Goal: Task Accomplishment & Management: Use online tool/utility

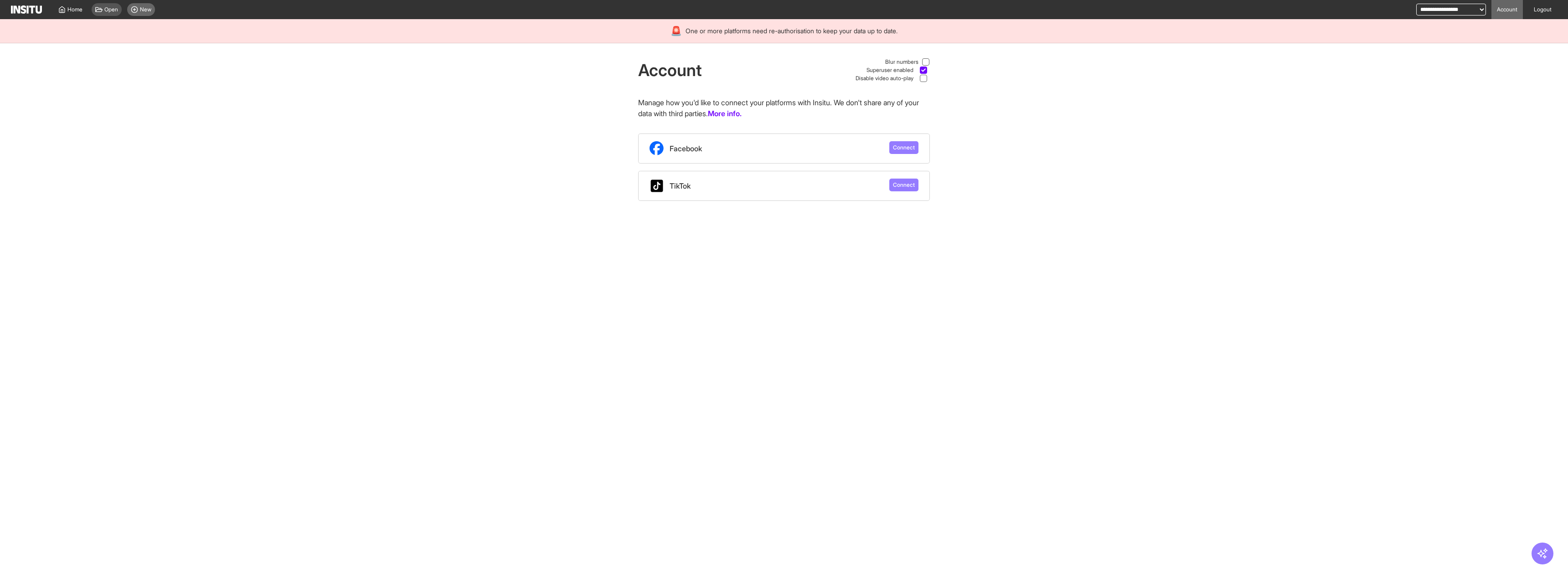
click at [139, 7] on div "New" at bounding box center [141, 10] width 28 height 13
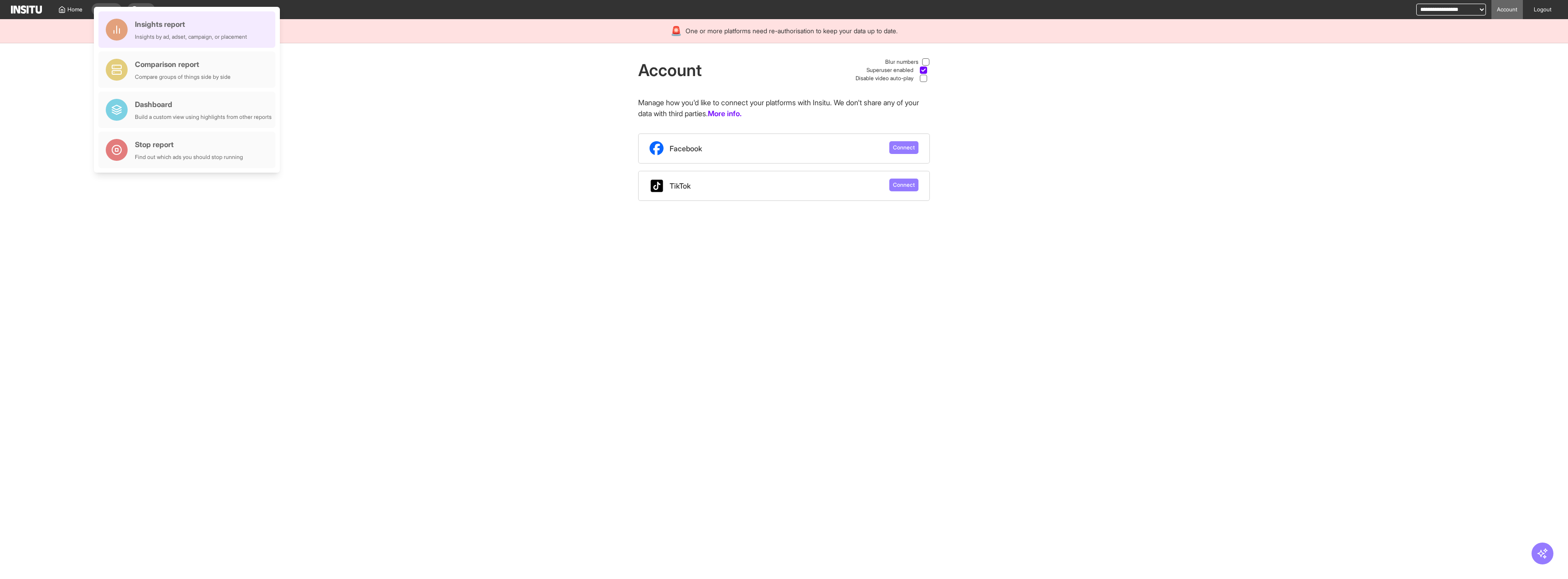
click at [152, 25] on div "Insights report" at bounding box center [190, 24] width 112 height 11
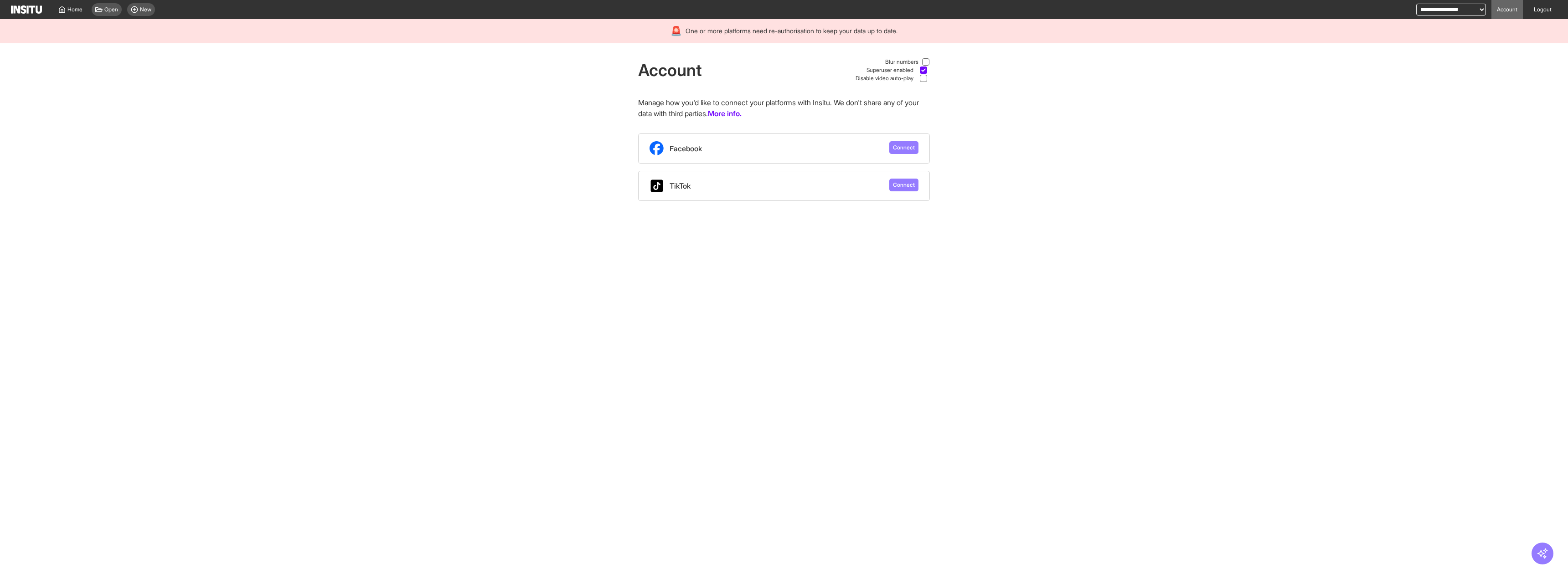
click at [952, 82] on div "Account Blur numbers Superuser enabled Disable video auto-play Manage how you'd…" at bounding box center [784, 122] width 1568 height 158
click at [1544, 14] on link "Logout" at bounding box center [1543, 10] width 29 height 19
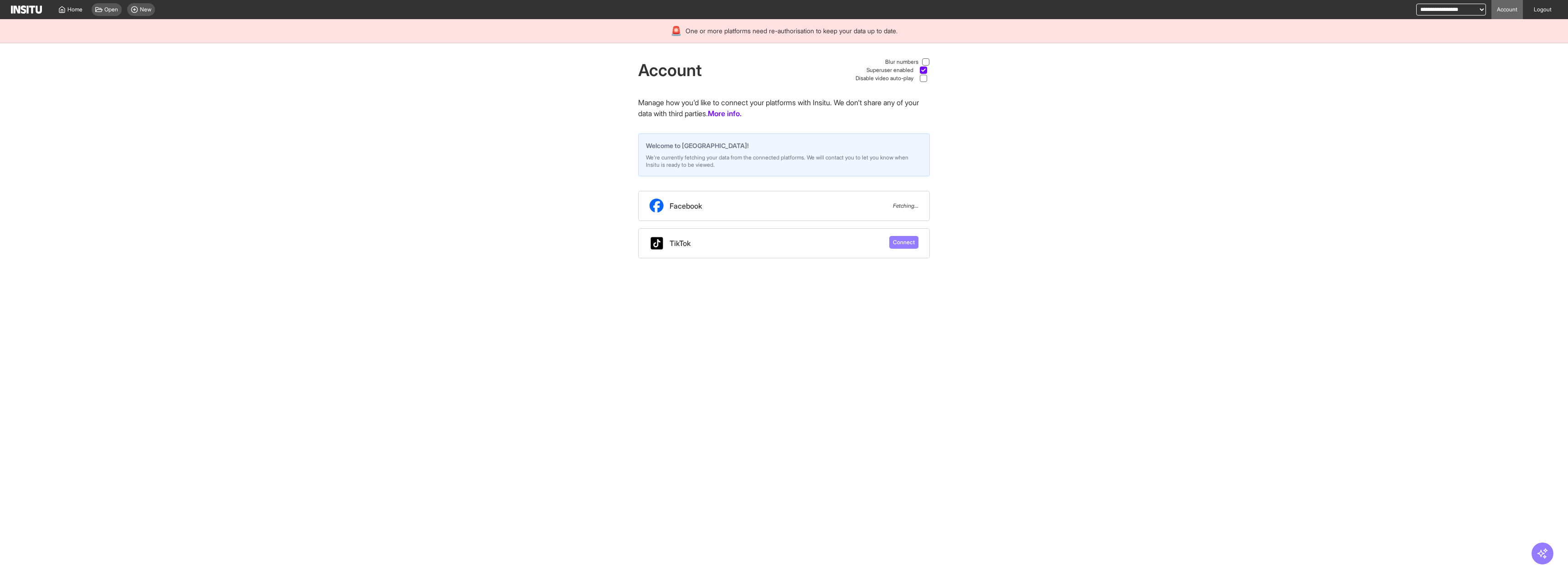
click at [532, 187] on div "Account Blur numbers Superuser enabled Disable video auto-play Manage how you'd…" at bounding box center [784, 151] width 1568 height 215
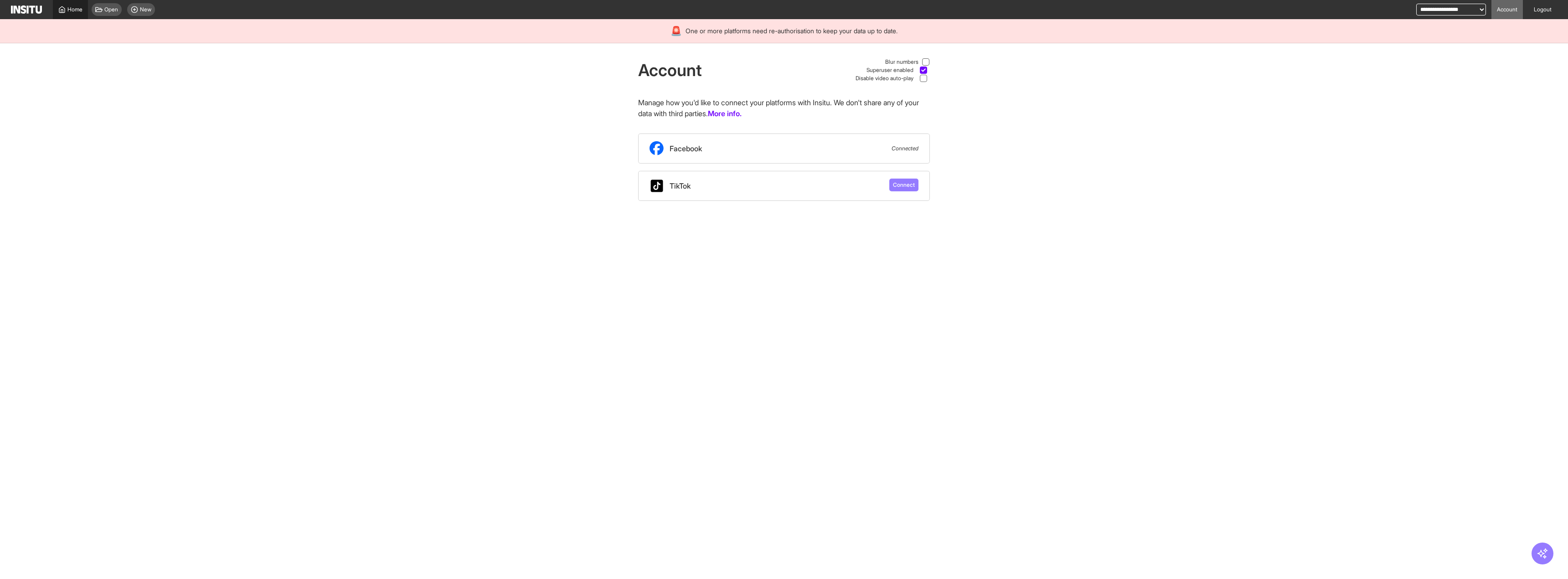
click at [73, 4] on link "Home" at bounding box center [71, 10] width 35 height 19
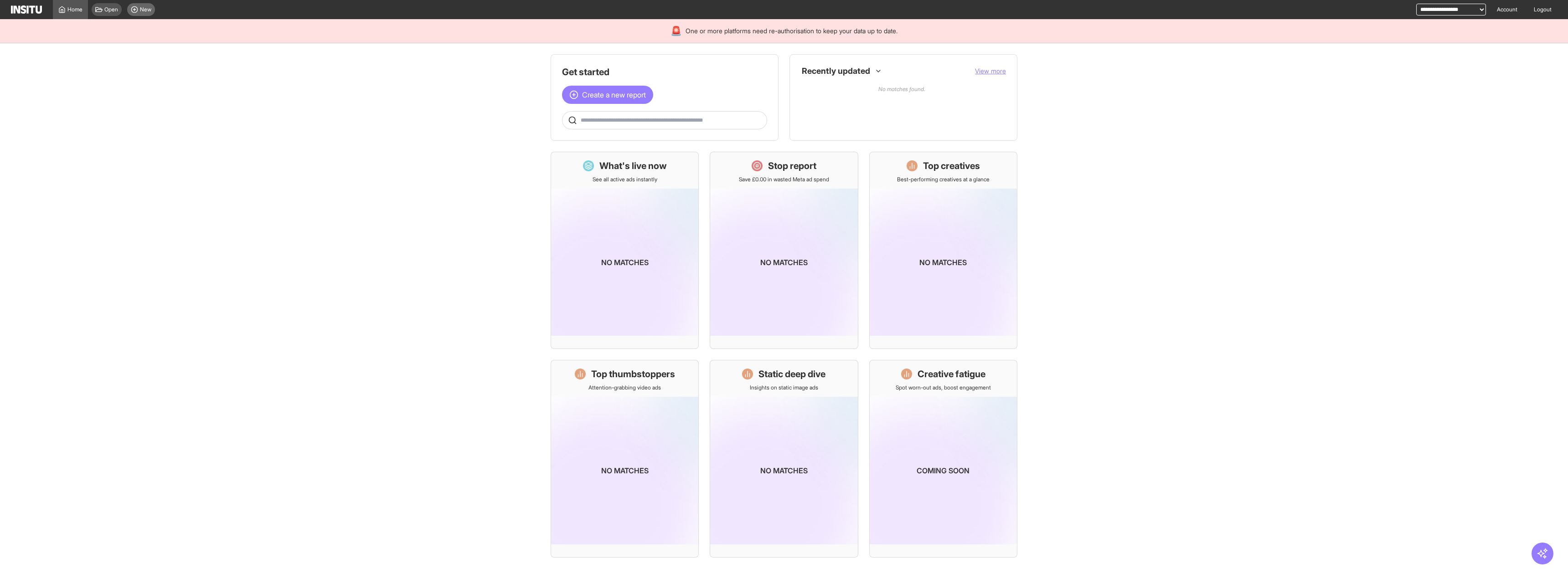
click at [133, 14] on div "New" at bounding box center [141, 10] width 28 height 13
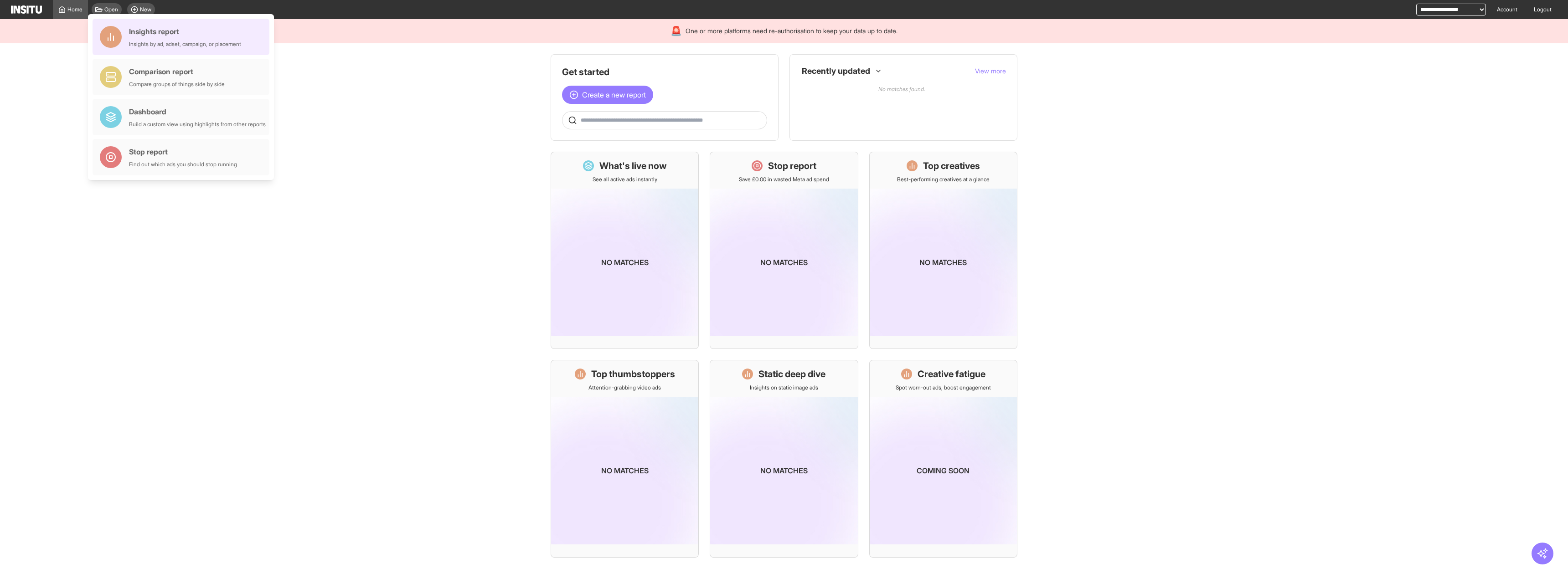
click at [216, 45] on div "Insights by ad, adset, campaign, or placement" at bounding box center [185, 44] width 112 height 7
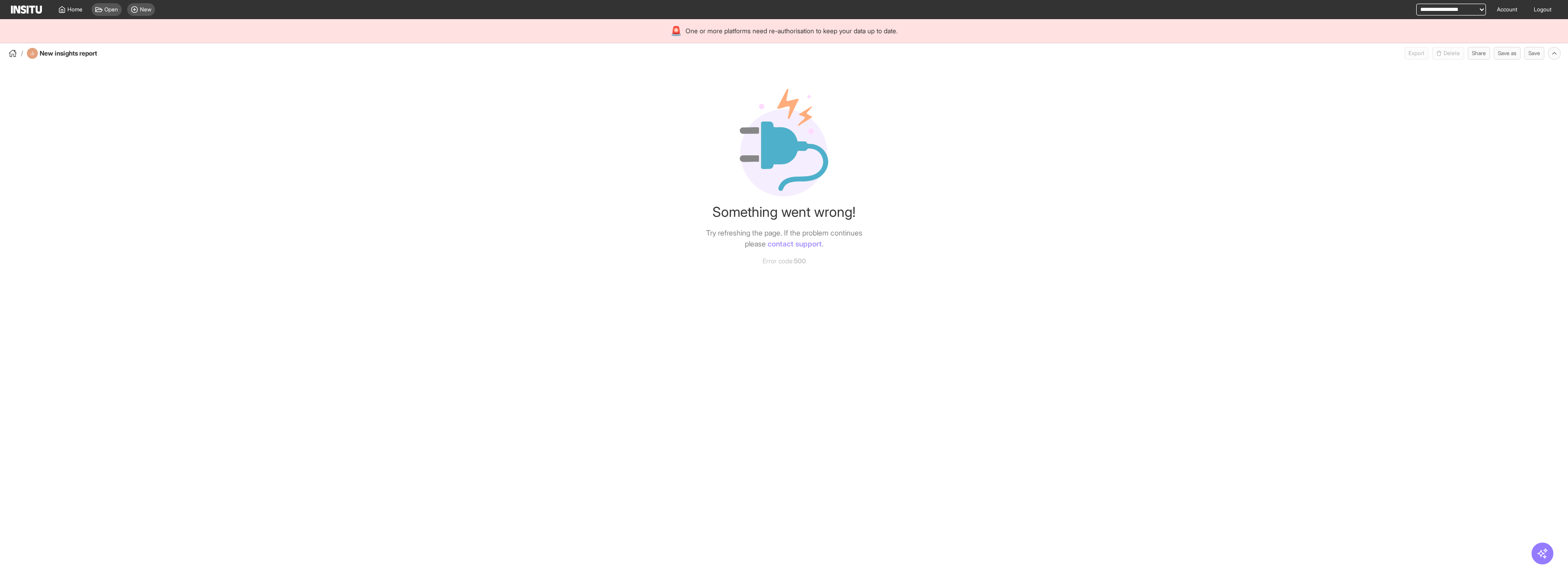
click at [637, 192] on div "Something went wrong! Try refreshing the page. If the problem continues please …" at bounding box center [784, 162] width 1568 height 206
click at [320, 208] on div "Something went wrong! Try refreshing the page. If the problem continues please …" at bounding box center [784, 162] width 1568 height 206
